Goal: Check status: Check status

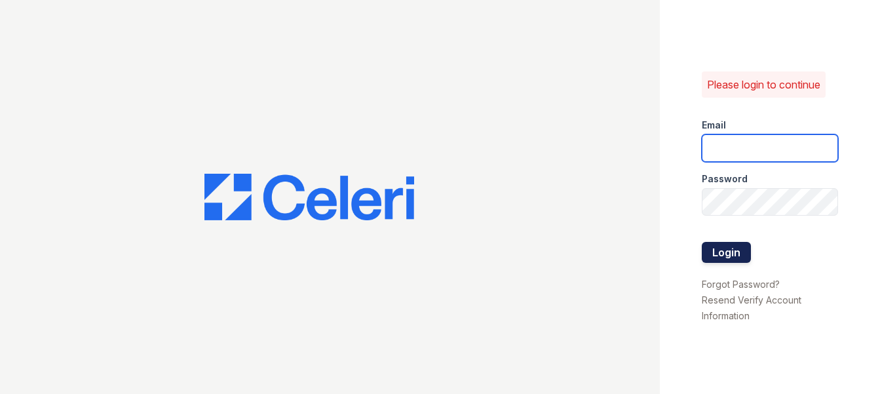
type input "[EMAIL_ADDRESS][DOMAIN_NAME]"
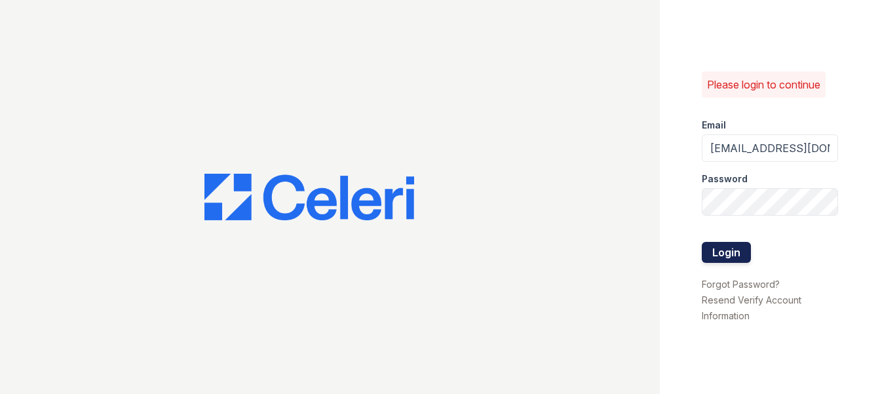
click at [739, 247] on button "Login" at bounding box center [726, 252] width 49 height 21
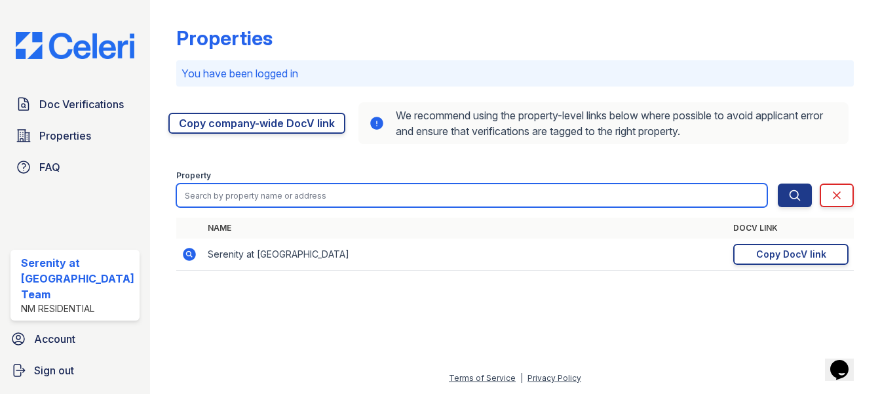
click at [245, 190] on input "search" at bounding box center [471, 196] width 591 height 24
type input "[PERSON_NAME]"
click at [778, 184] on button "Search" at bounding box center [795, 196] width 34 height 24
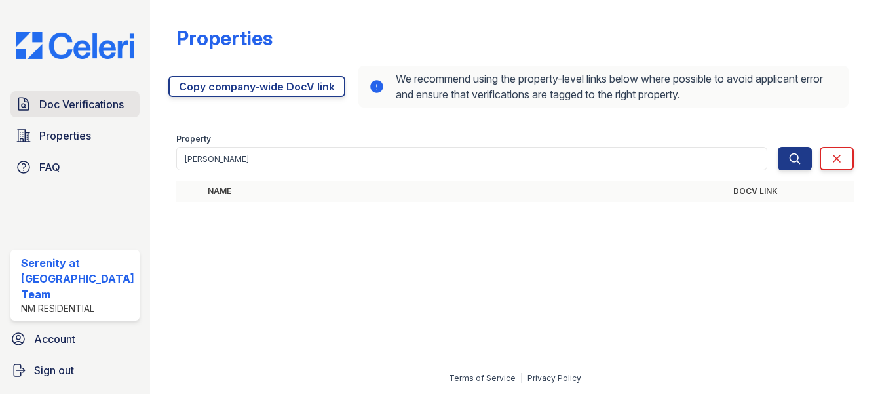
click at [78, 110] on span "Doc Verifications" at bounding box center [81, 104] width 85 height 16
